Goal: Check status: Check status

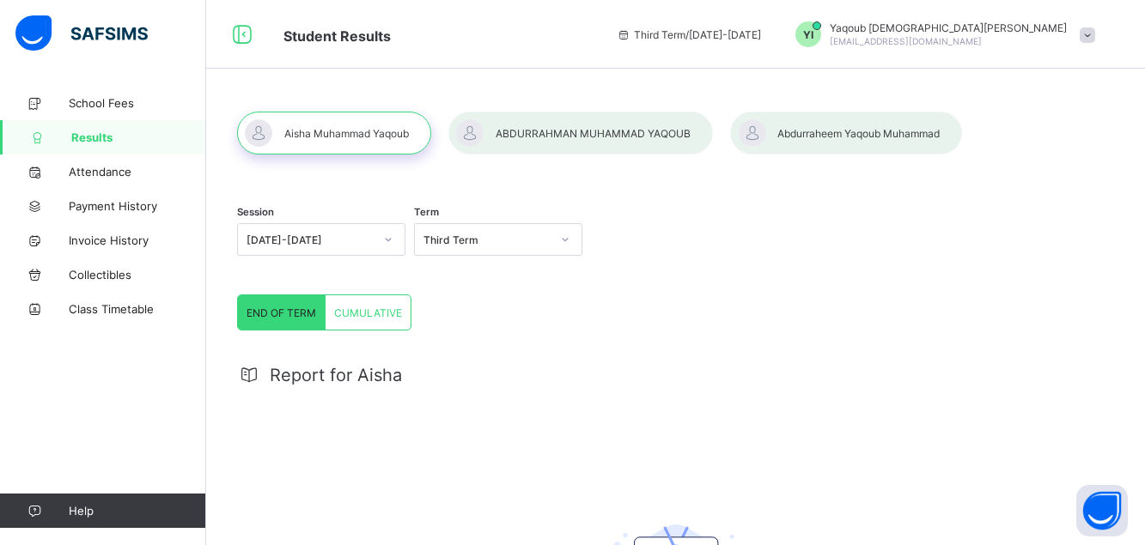
click at [562, 138] on div at bounding box center [580, 133] width 265 height 43
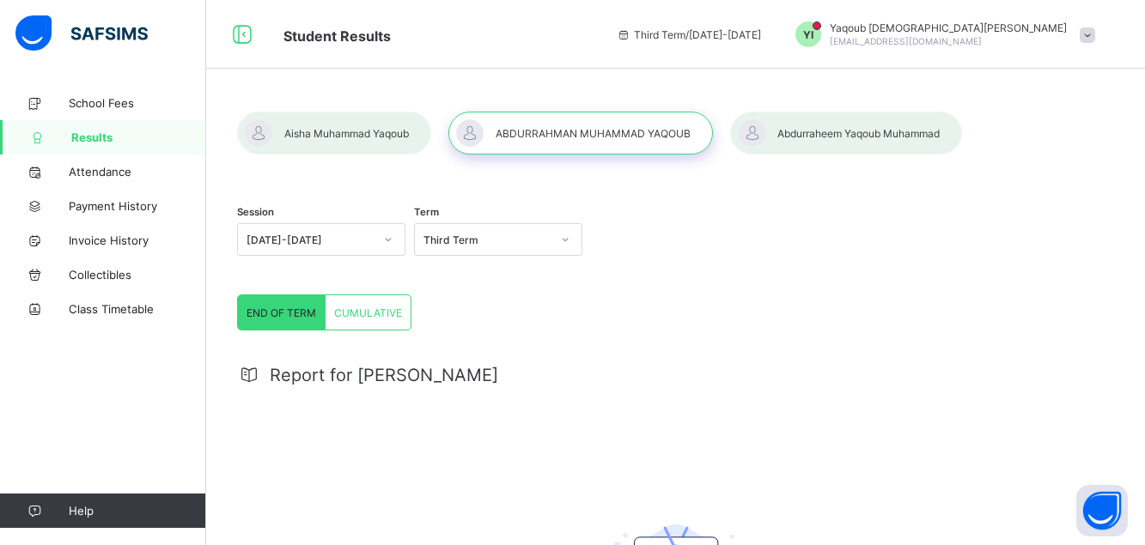
click at [354, 315] on span "CUMULATIVE" at bounding box center [368, 313] width 68 height 13
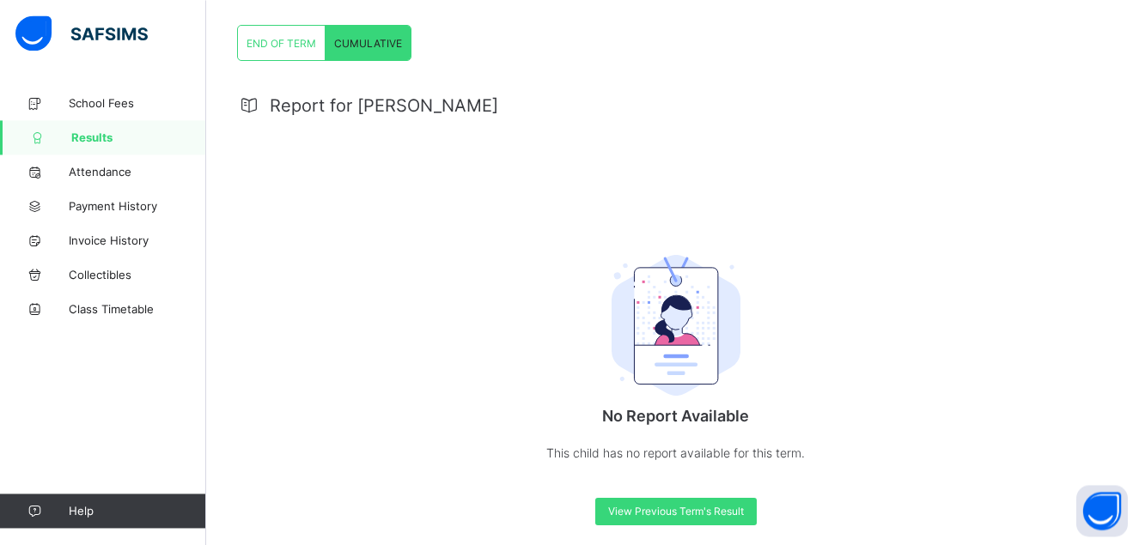
scroll to position [285, 0]
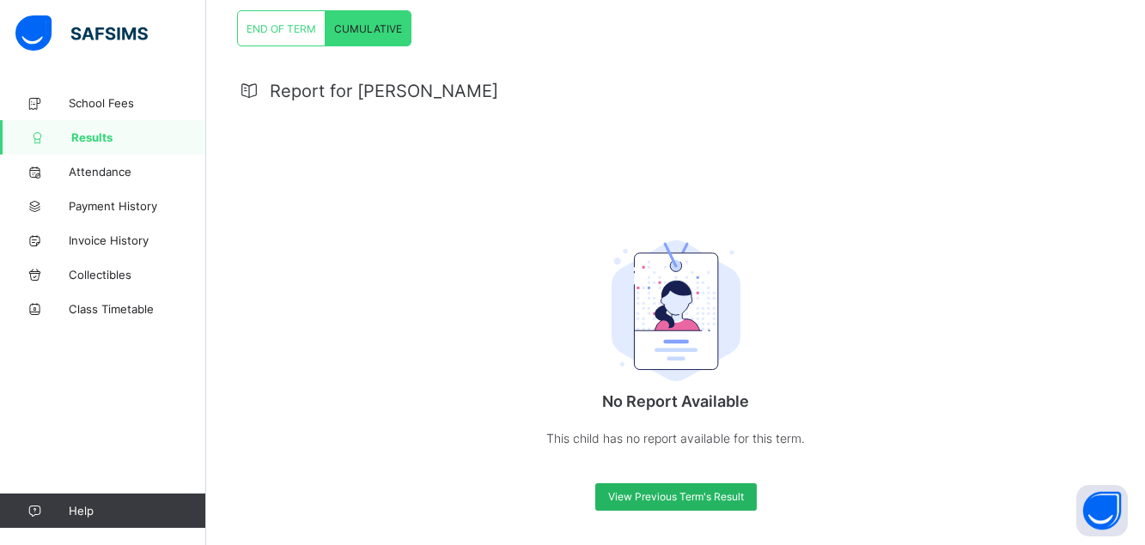
click at [699, 499] on span "View Previous Term's Result" at bounding box center [676, 496] width 136 height 13
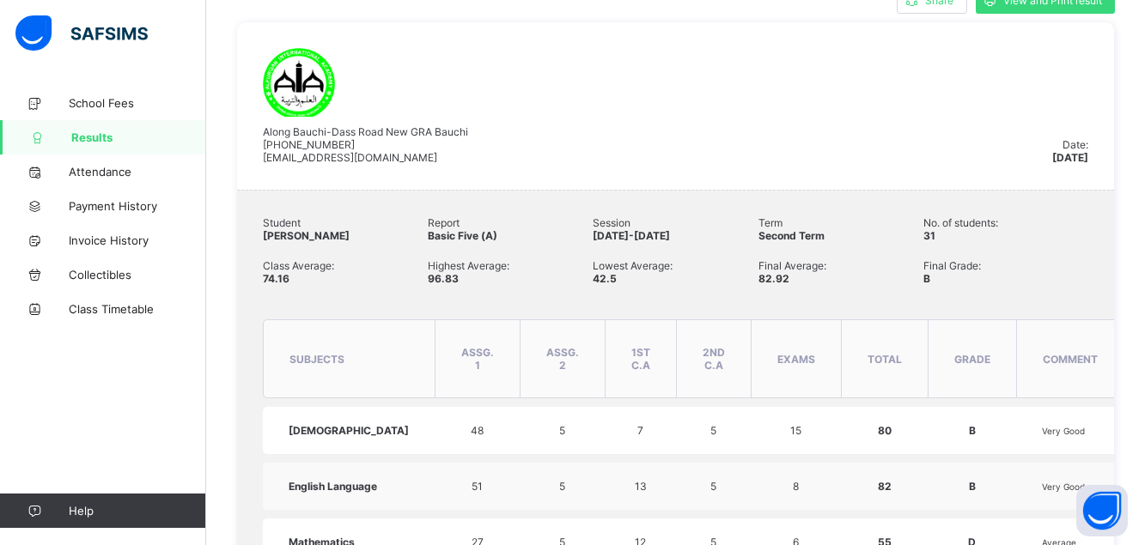
scroll to position [0, 0]
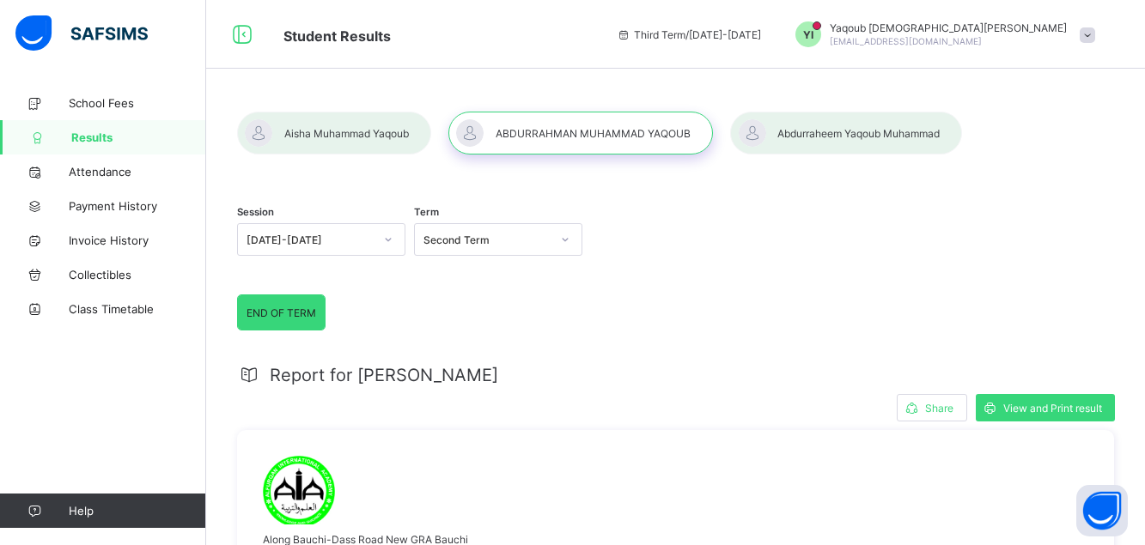
click at [828, 136] on div at bounding box center [846, 133] width 232 height 43
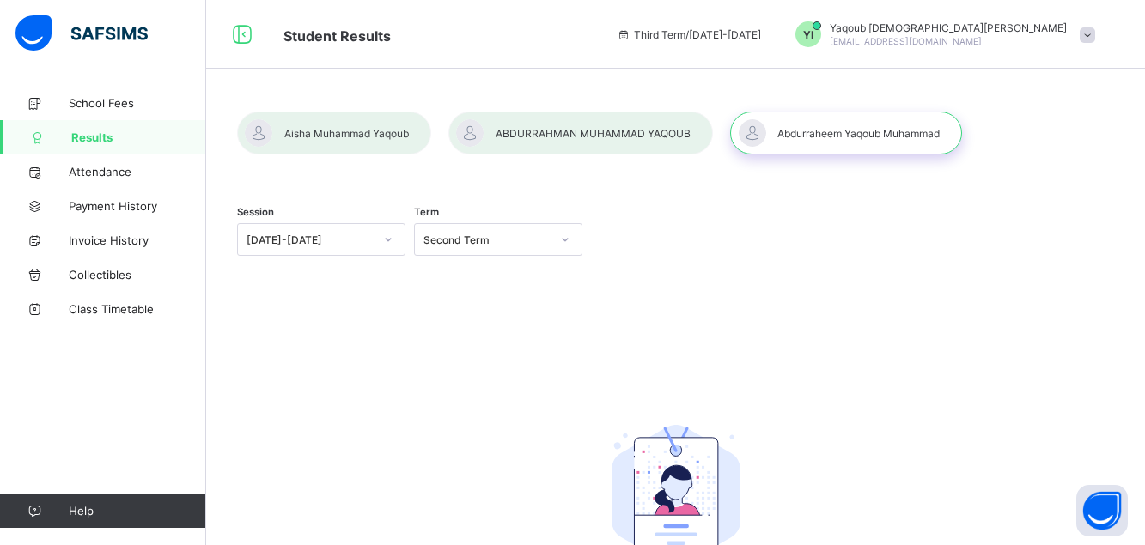
click at [293, 139] on div at bounding box center [334, 133] width 194 height 43
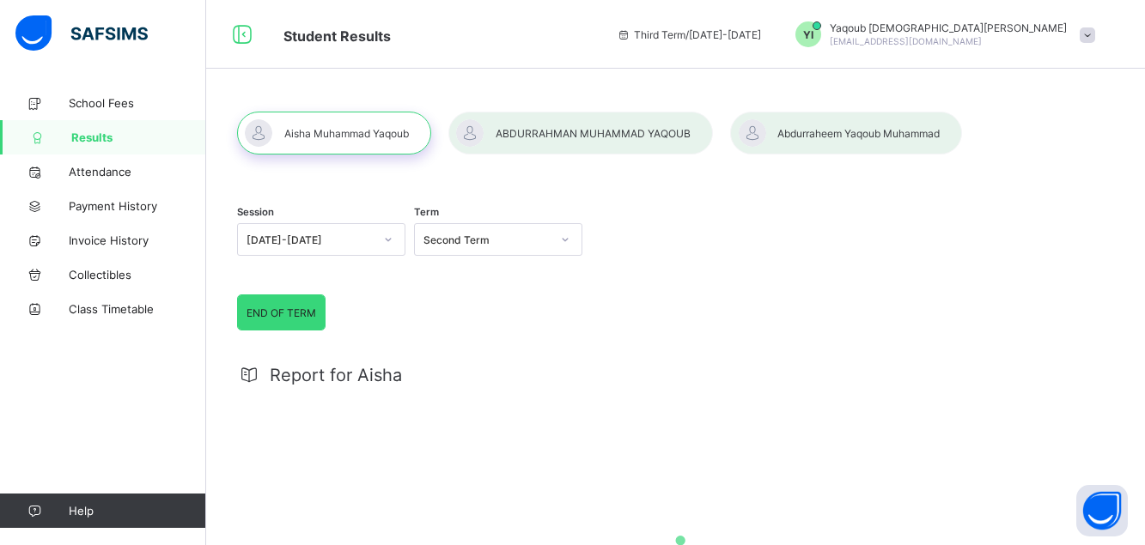
click at [391, 239] on icon at bounding box center [388, 239] width 10 height 17
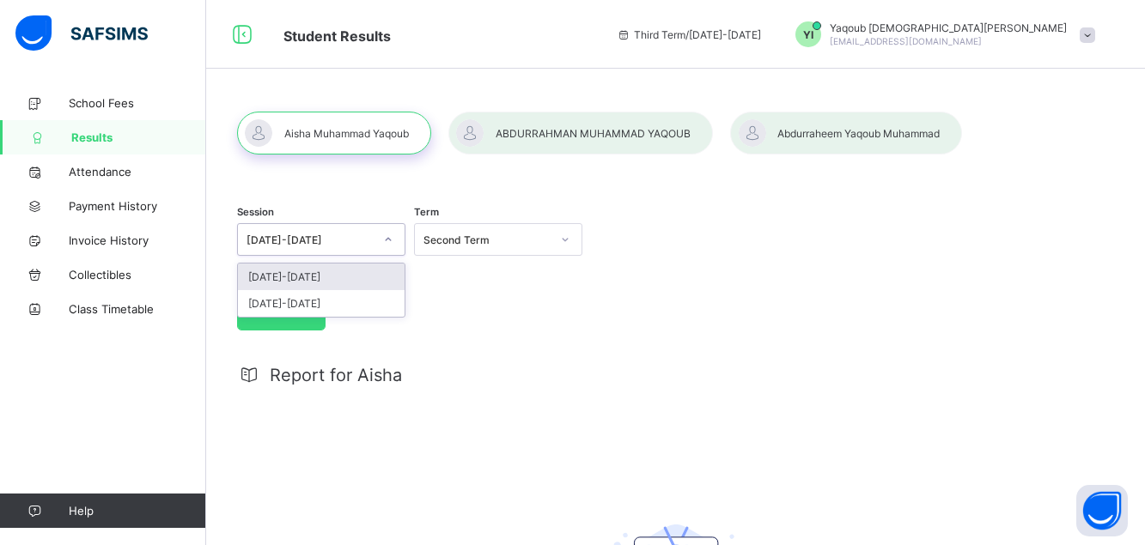
click at [297, 282] on div "[DATE]-[DATE]" at bounding box center [321, 277] width 167 height 27
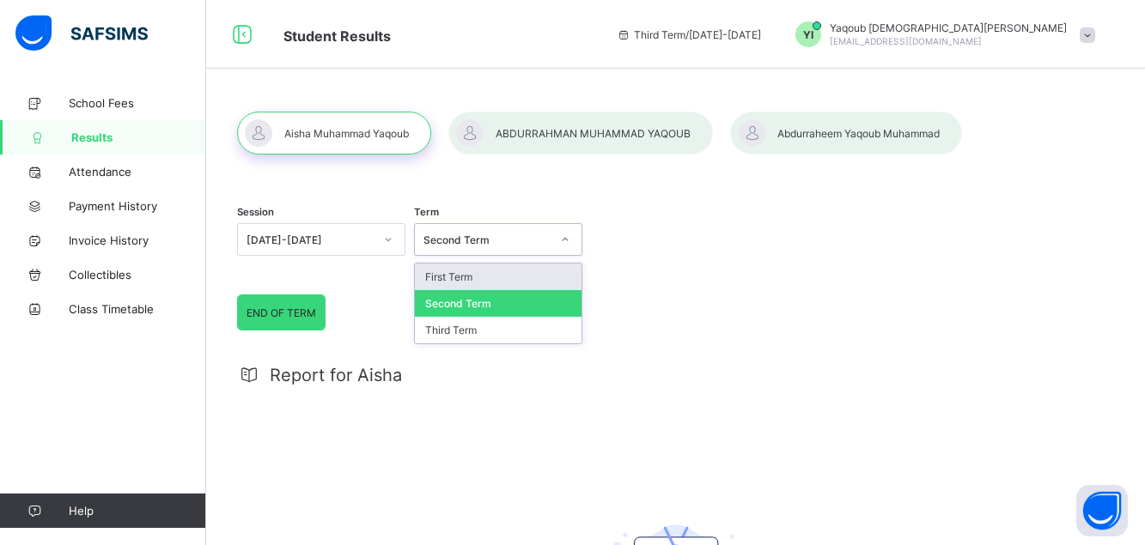
click at [565, 243] on div at bounding box center [565, 239] width 29 height 27
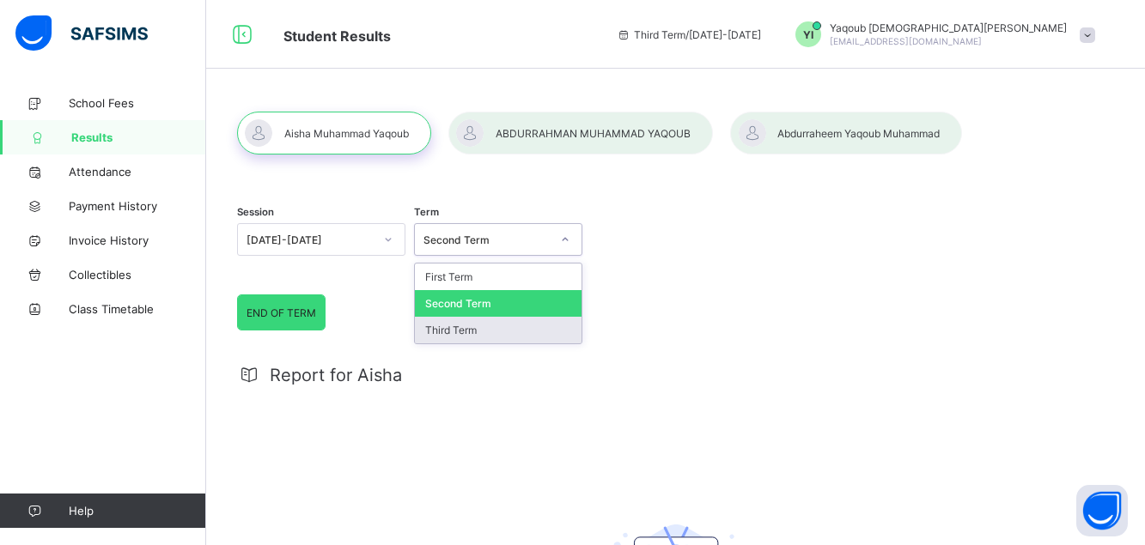
click at [462, 326] on div "Third Term" at bounding box center [498, 330] width 167 height 27
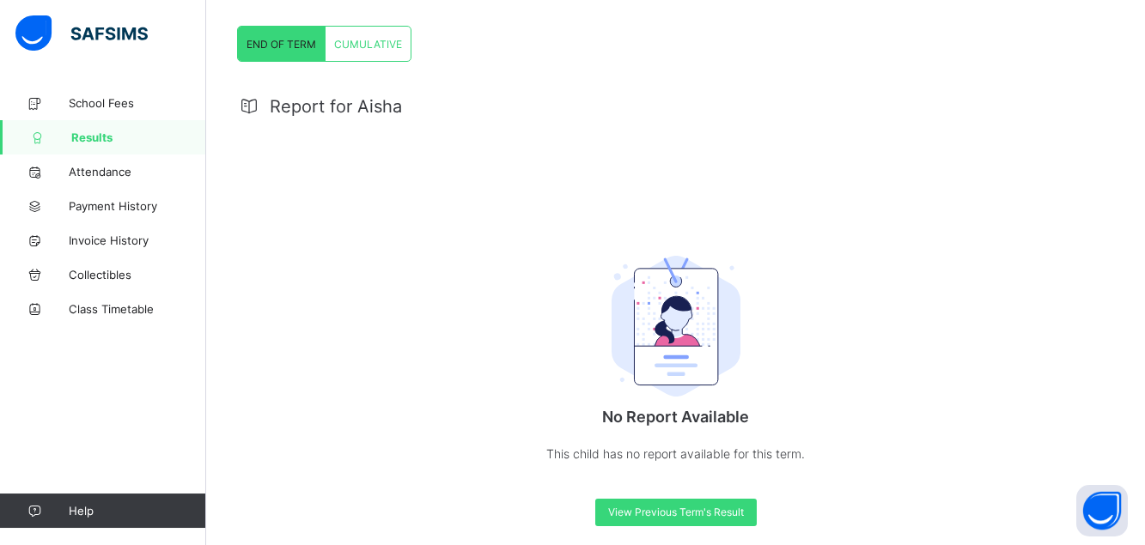
scroll to position [285, 0]
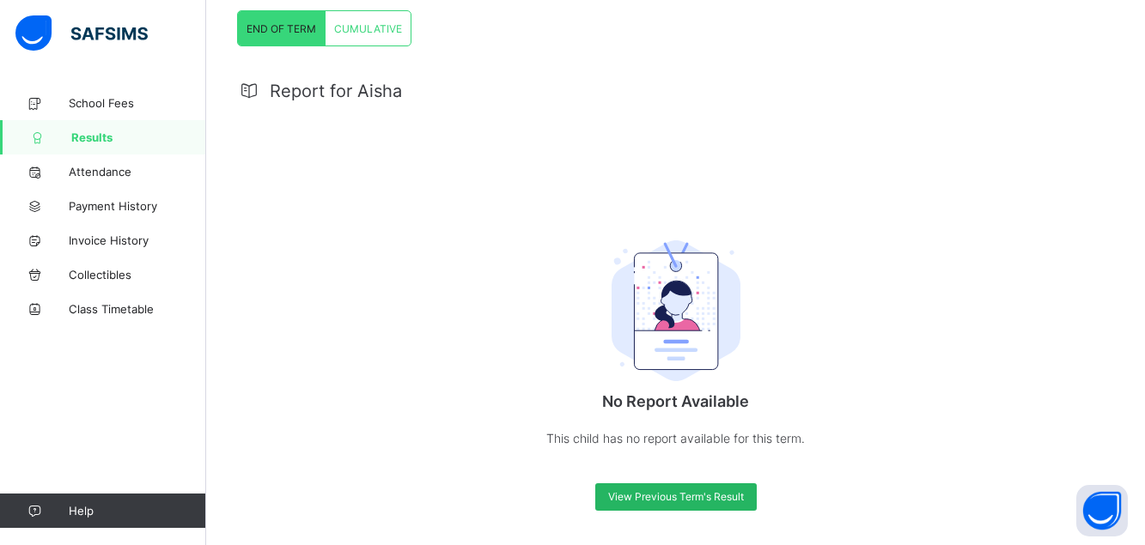
click at [716, 496] on span "View Previous Term's Result" at bounding box center [676, 496] width 136 height 13
click at [724, 493] on span "View Previous Term's Result" at bounding box center [676, 496] width 136 height 13
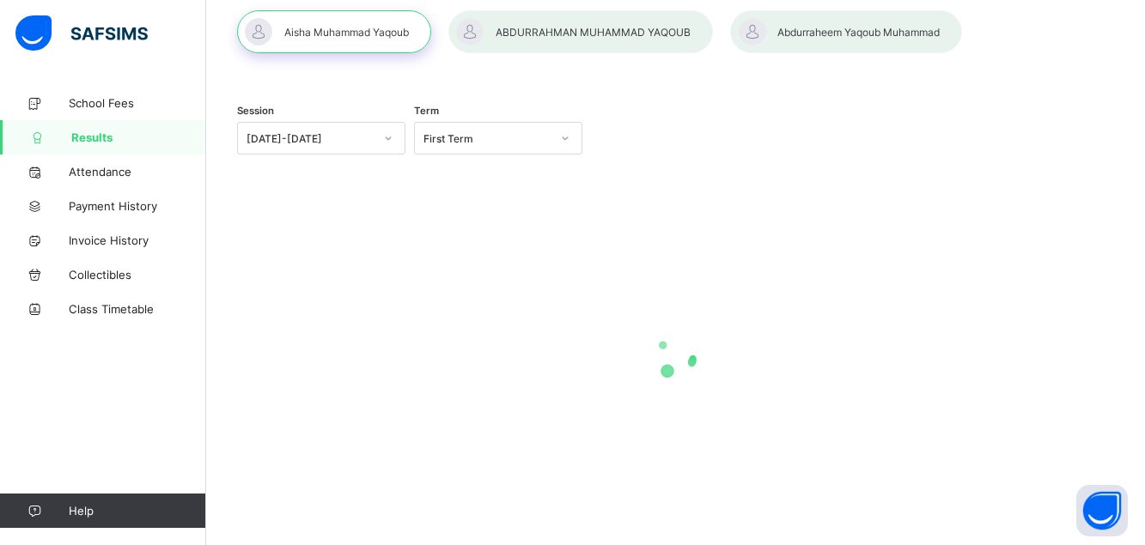
scroll to position [101, 0]
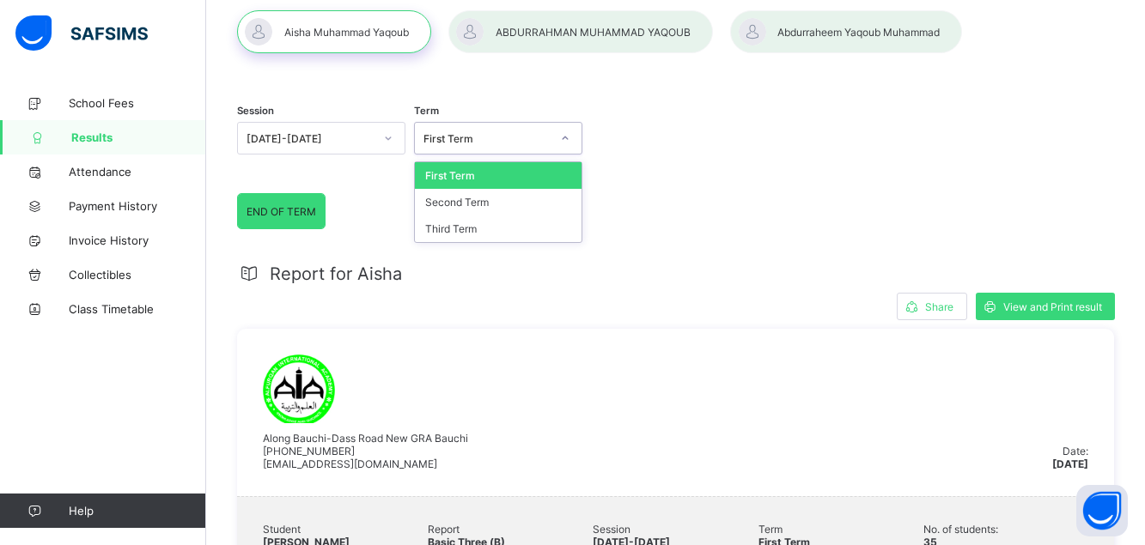
click at [570, 137] on icon at bounding box center [565, 138] width 10 height 17
click at [467, 225] on div "Third Term" at bounding box center [498, 229] width 167 height 27
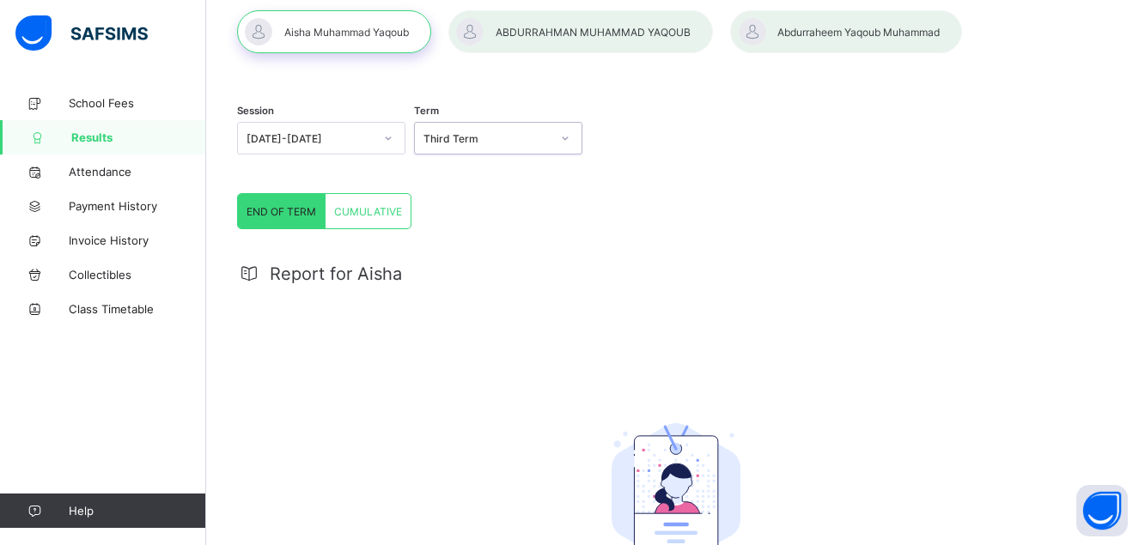
click at [871, 39] on div at bounding box center [846, 31] width 232 height 43
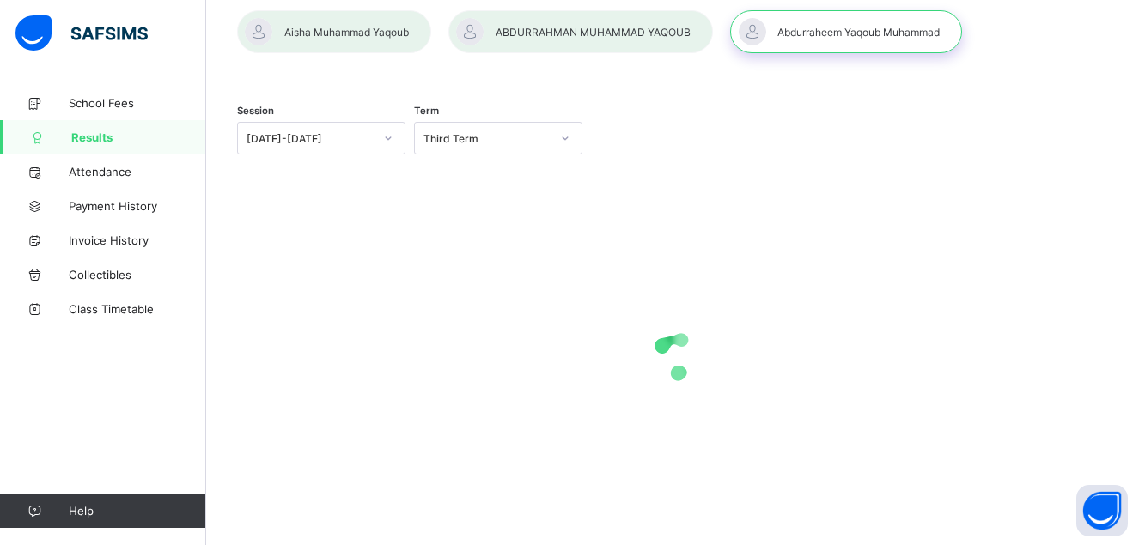
click at [989, 97] on div "Session [DATE]-[DATE] Term Third Term" at bounding box center [675, 141] width 877 height 106
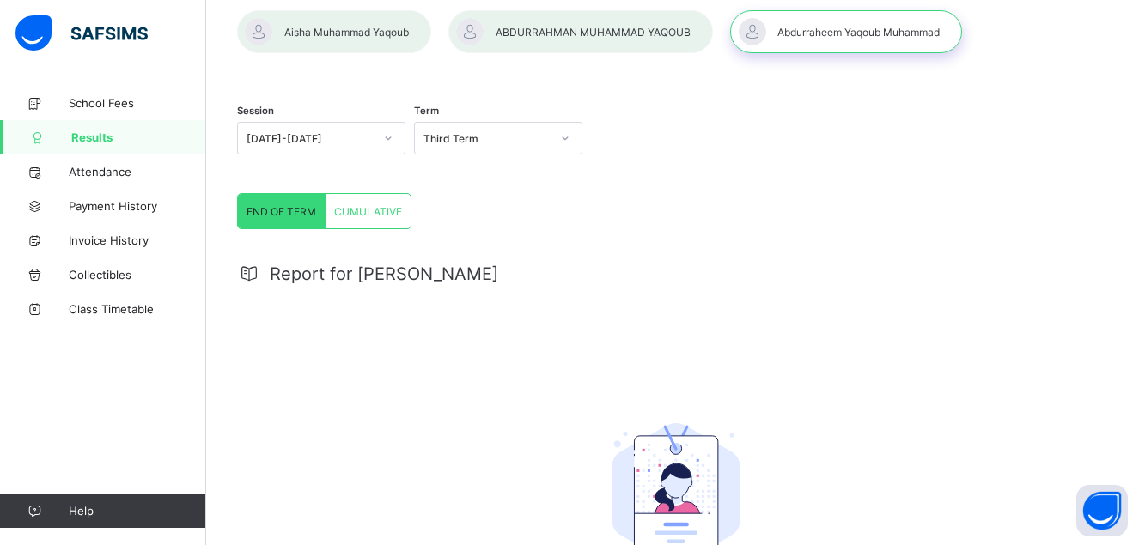
scroll to position [0, 0]
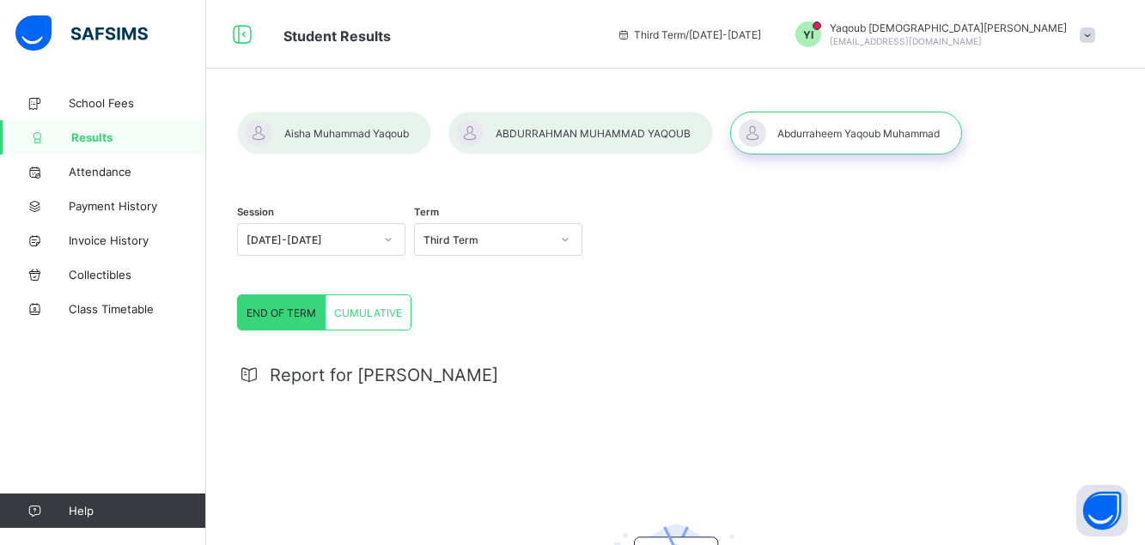
click at [355, 132] on div at bounding box center [334, 133] width 194 height 43
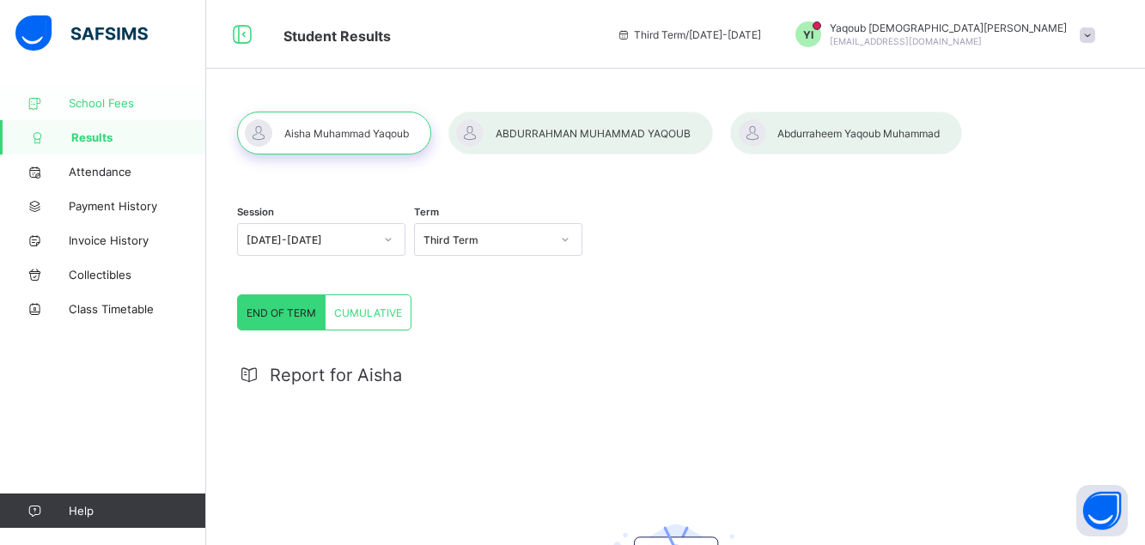
click at [113, 100] on span "School Fees" at bounding box center [137, 103] width 137 height 14
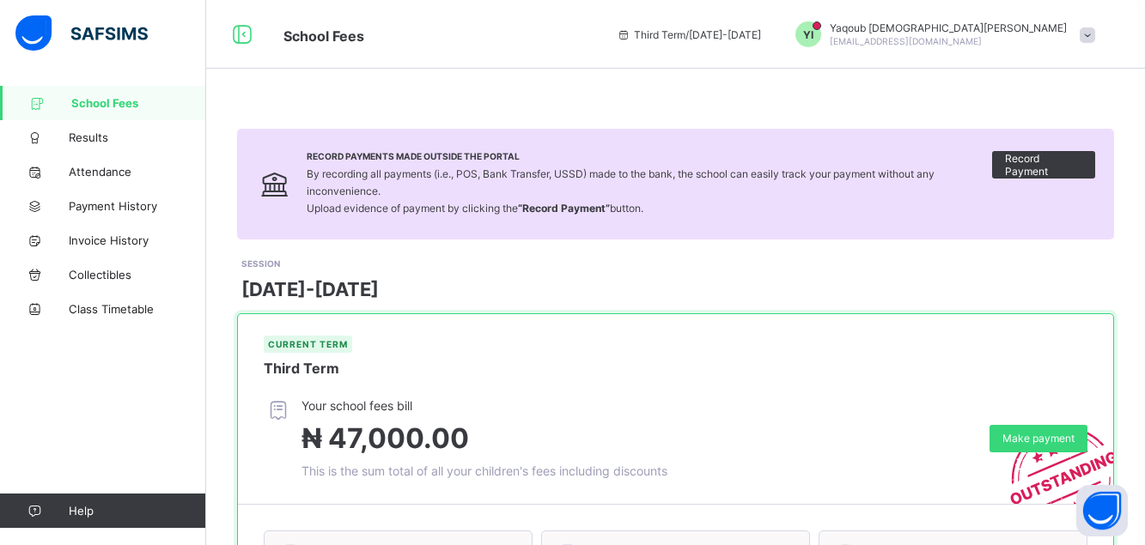
click at [1095, 36] on span at bounding box center [1087, 34] width 15 height 15
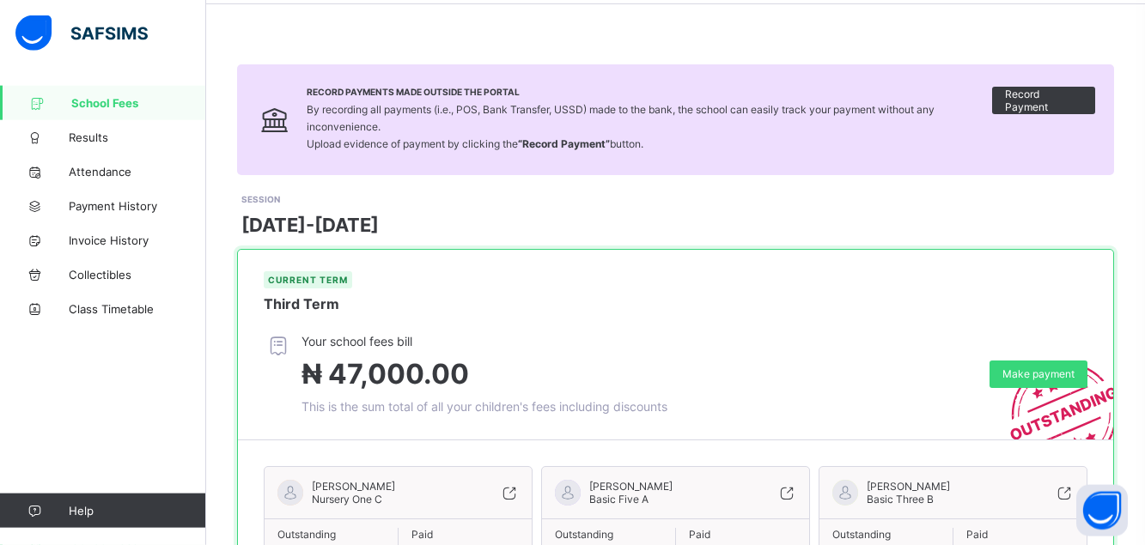
scroll to position [63, 0]
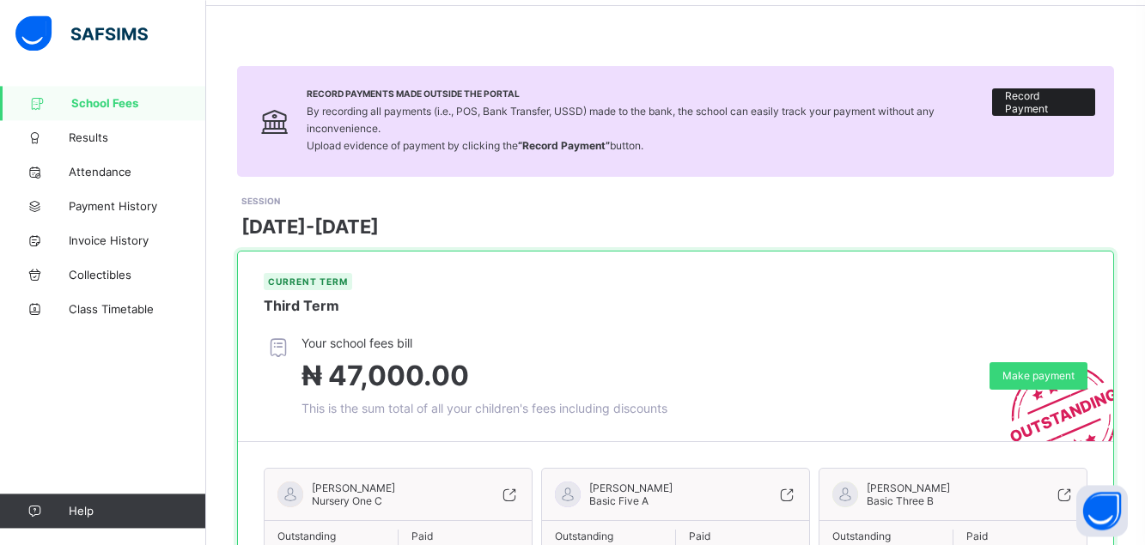
click at [1049, 102] on span "Record Payment" at bounding box center [1043, 102] width 77 height 26
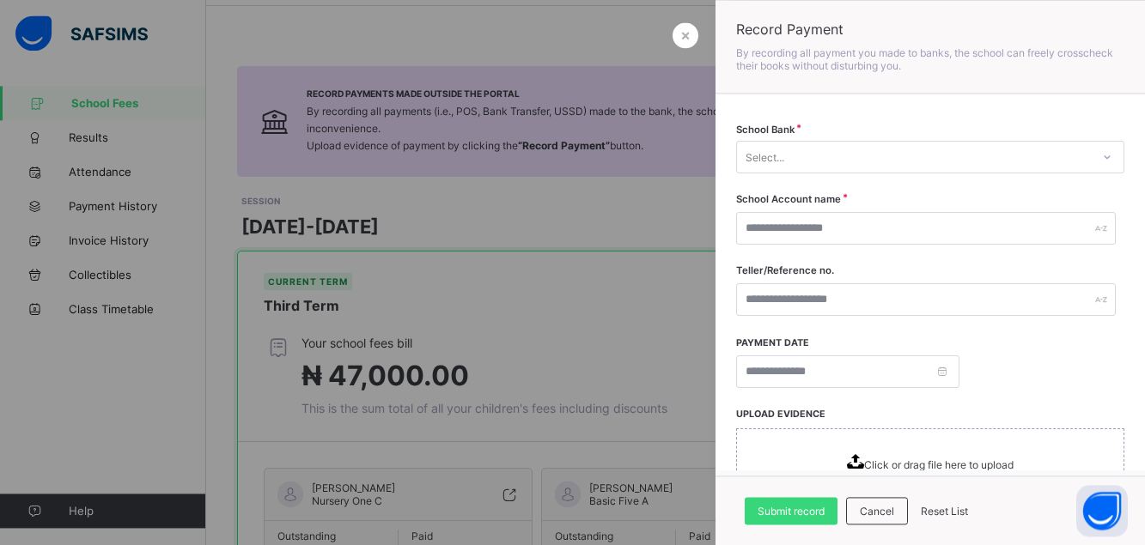
drag, startPoint x: 783, startPoint y: 96, endPoint x: 737, endPoint y: 87, distance: 47.3
click at [771, 94] on div "School Bank Select... School Account name Teller/Reference no. Payment date UPL…" at bounding box center [929, 281] width 429 height 375
click at [684, 30] on span "×" at bounding box center [685, 35] width 10 height 18
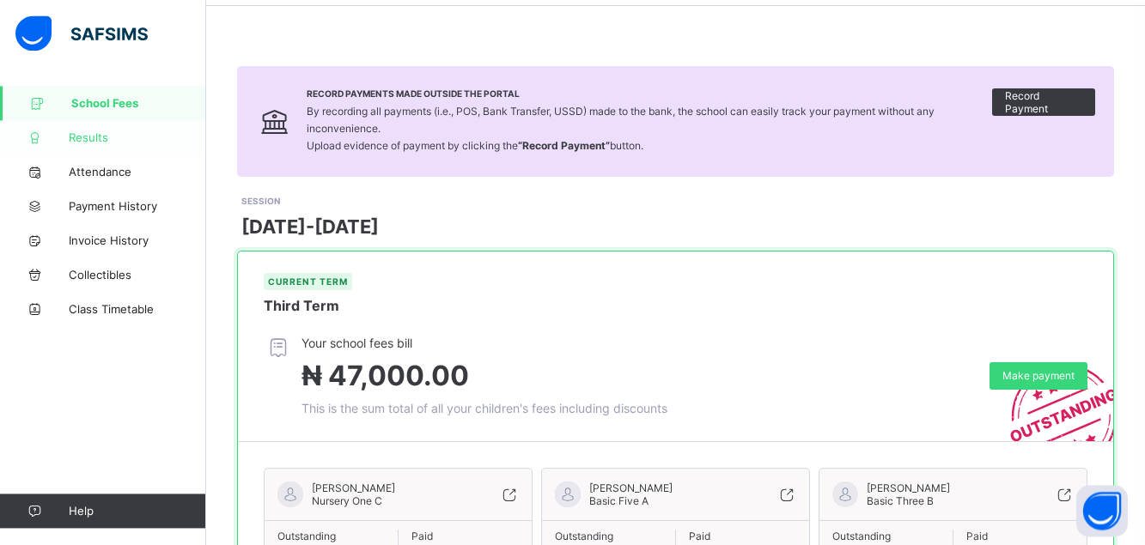
click at [88, 136] on span "Results" at bounding box center [137, 138] width 137 height 14
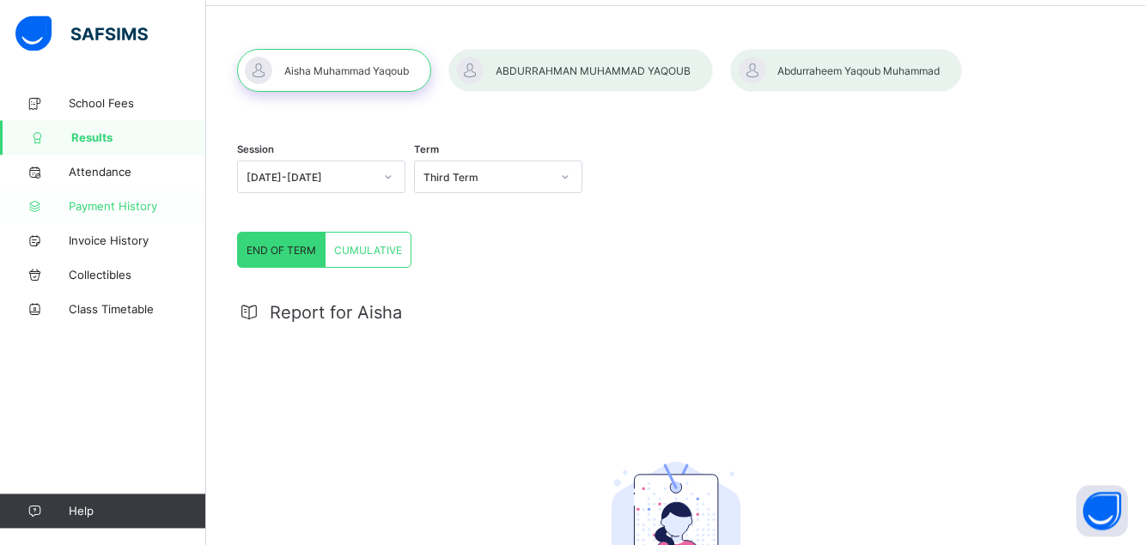
click at [126, 194] on link "Payment History" at bounding box center [103, 206] width 206 height 34
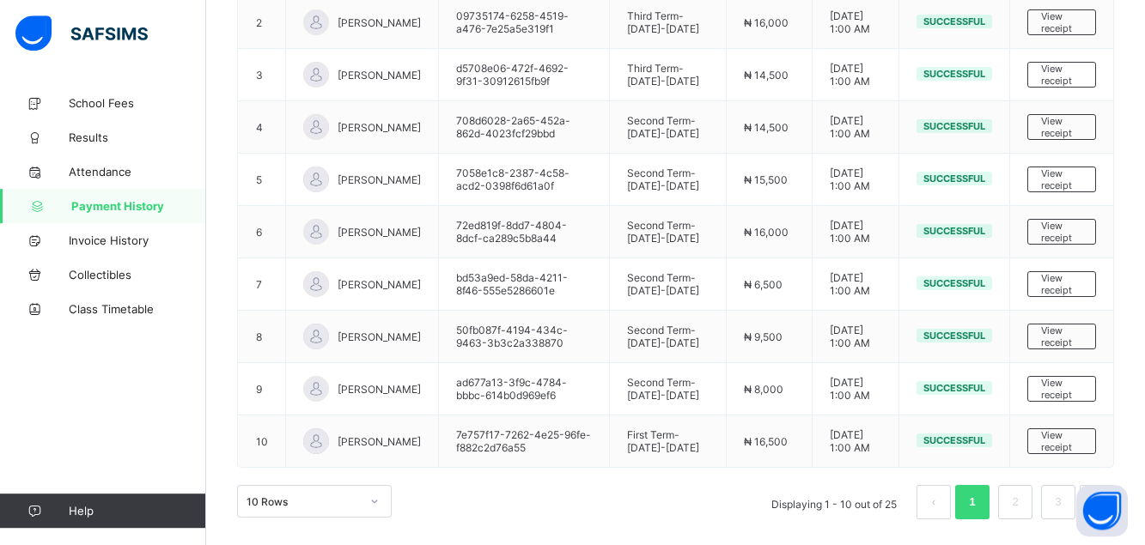
scroll to position [734, 0]
click at [1023, 503] on link "2" at bounding box center [1015, 502] width 16 height 22
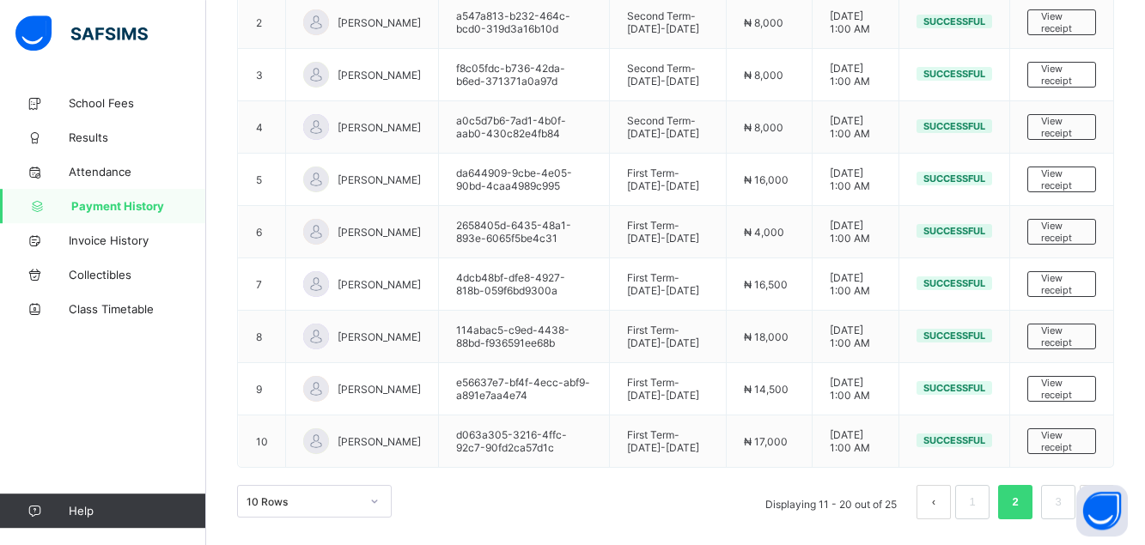
scroll to position [812, 0]
click at [1066, 496] on link "3" at bounding box center [1057, 502] width 16 height 22
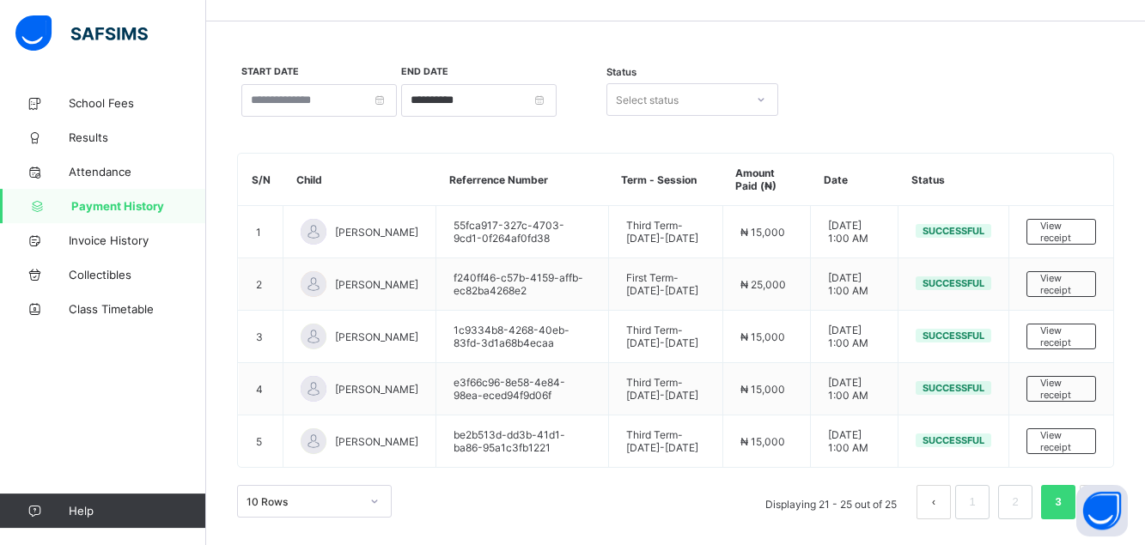
scroll to position [279, 0]
drag, startPoint x: 1115, startPoint y: 490, endPoint x: 1037, endPoint y: 481, distance: 78.6
click at [1039, 483] on body "**********" at bounding box center [572, 249] width 1145 height 593
click at [940, 506] on button "prev page" at bounding box center [933, 502] width 34 height 34
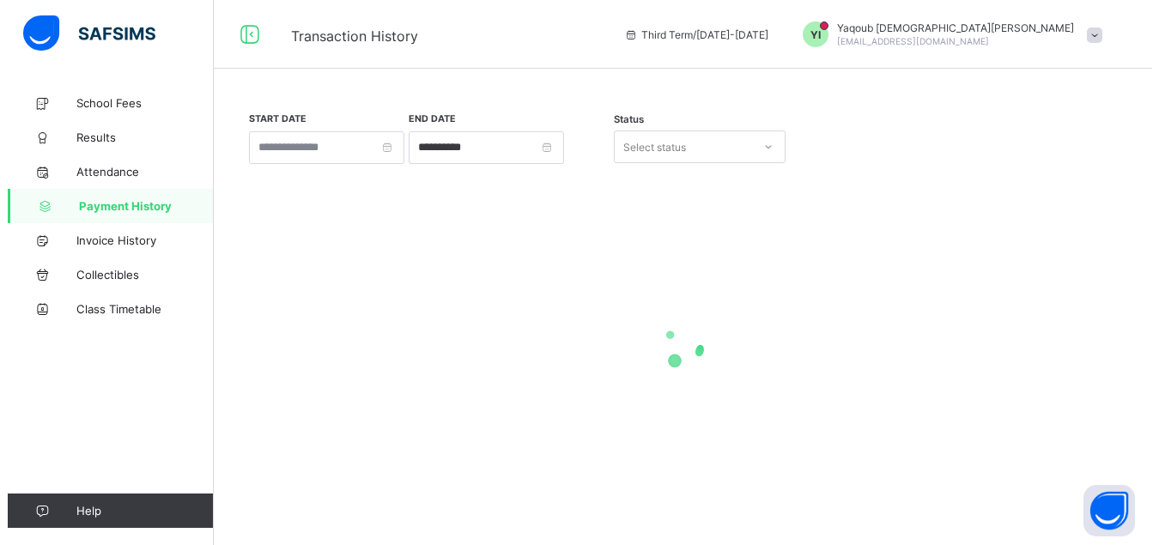
scroll to position [0, 0]
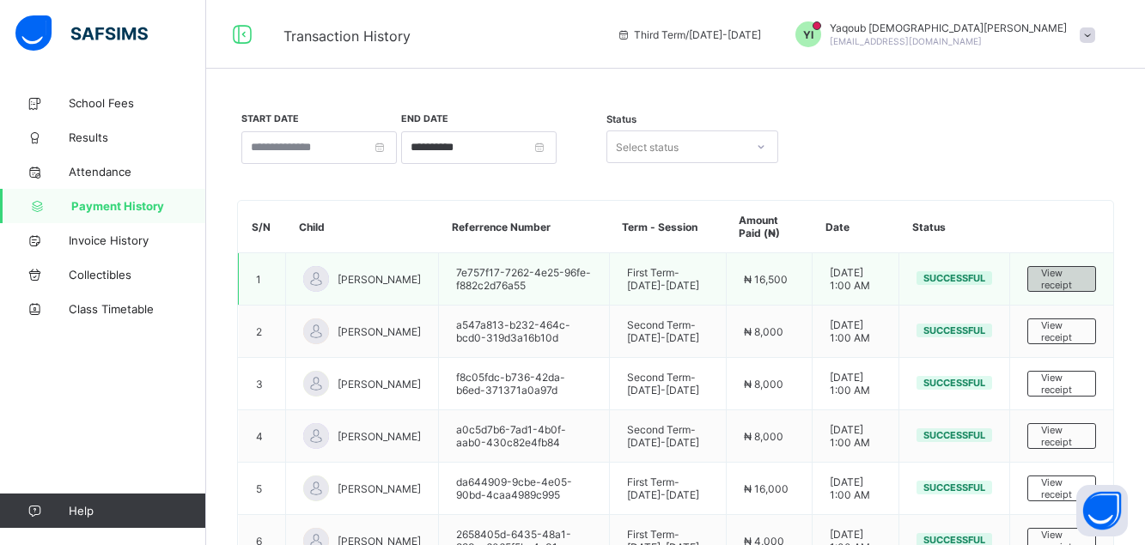
click at [1077, 291] on span "View receipt" at bounding box center [1061, 279] width 41 height 24
